Goal: Register for event/course

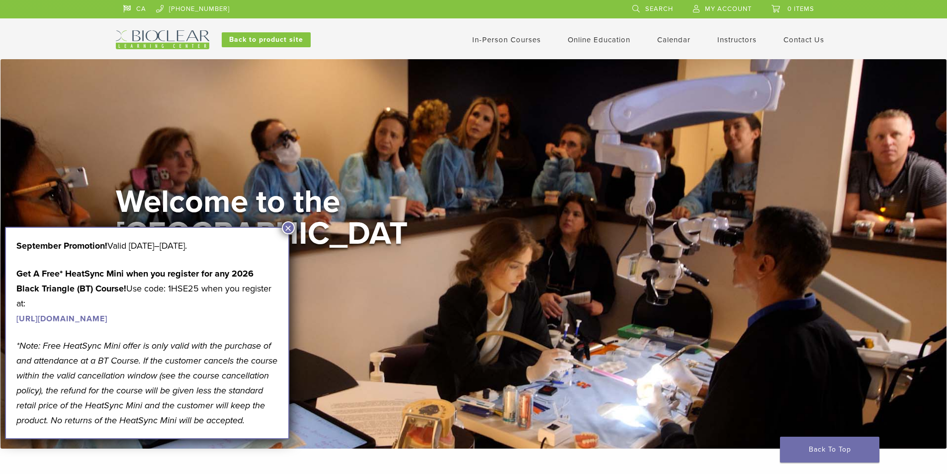
click at [295, 229] on h2 "Welcome to the Learning Center" at bounding box center [265, 233] width 298 height 95
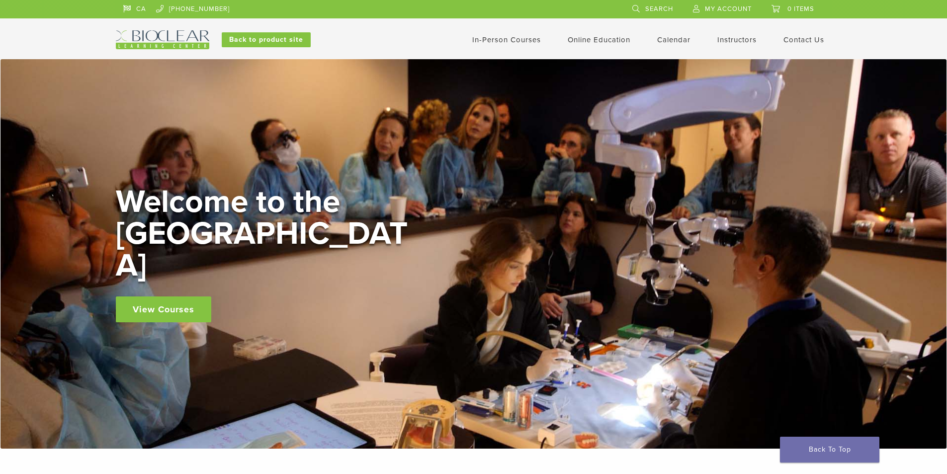
click at [518, 41] on link "In-Person Courses" at bounding box center [506, 39] width 69 height 9
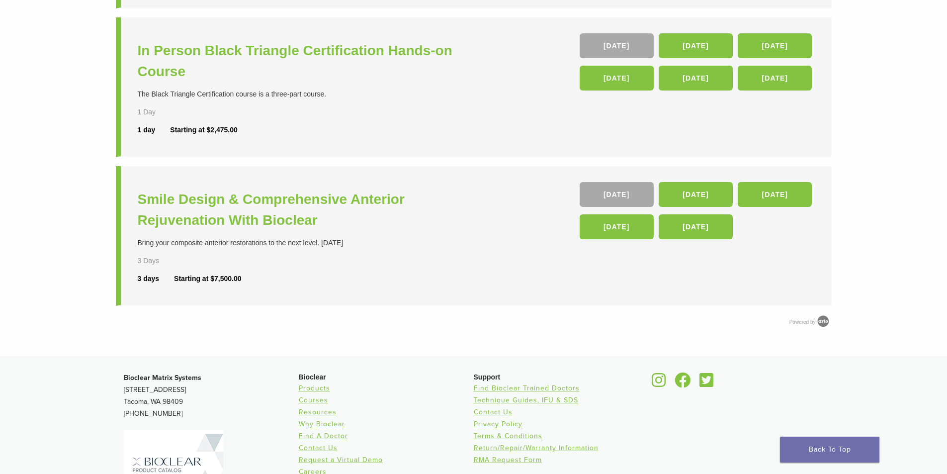
scroll to position [497, 0]
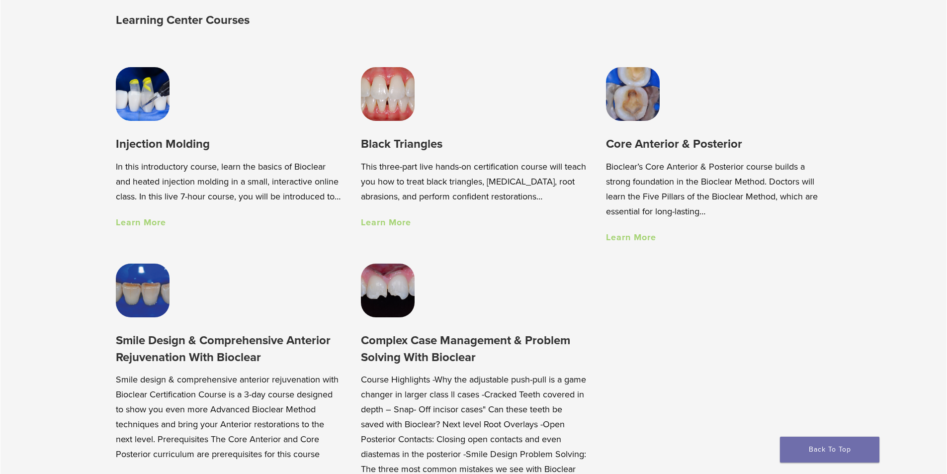
scroll to position [795, 0]
